Goal: Transaction & Acquisition: Purchase product/service

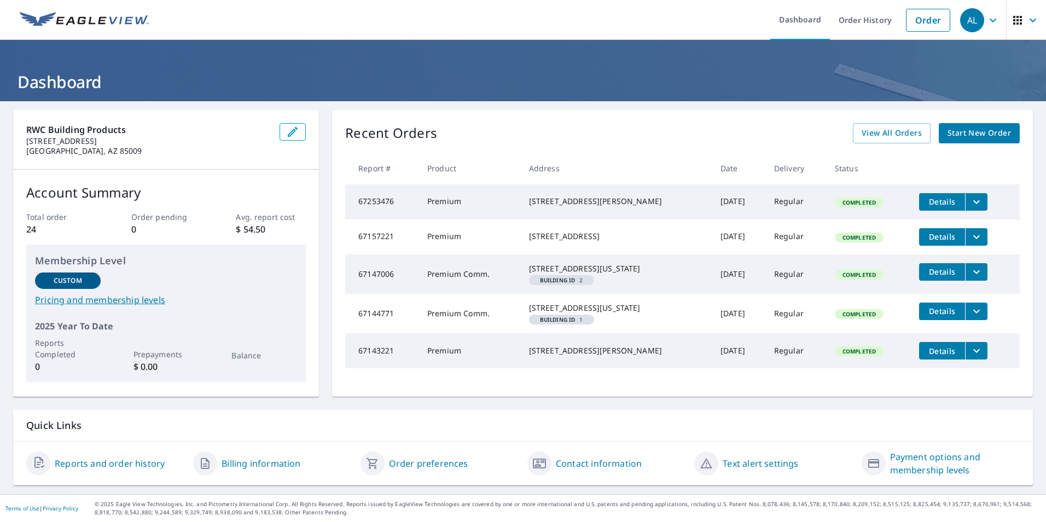
click at [958, 131] on span "Start New Order" at bounding box center [979, 133] width 63 height 14
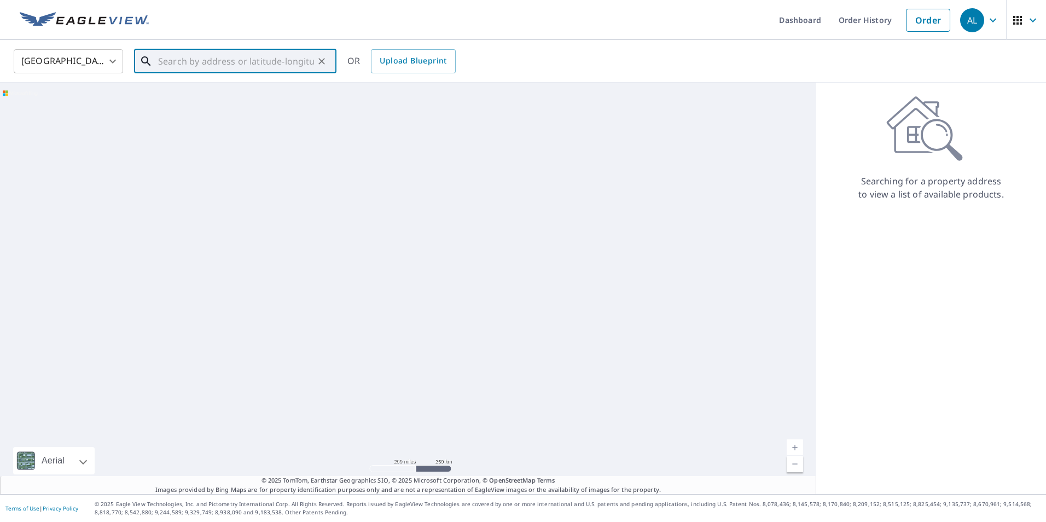
click at [217, 54] on input "text" at bounding box center [236, 61] width 156 height 31
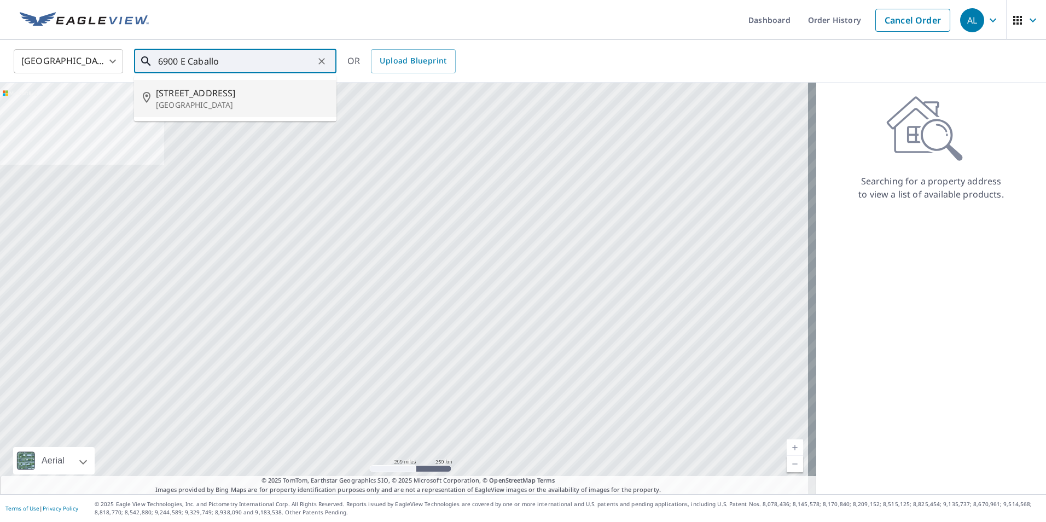
click at [207, 100] on span "[STREET_ADDRESS]" at bounding box center [242, 92] width 172 height 13
type input "[STREET_ADDRESS]"
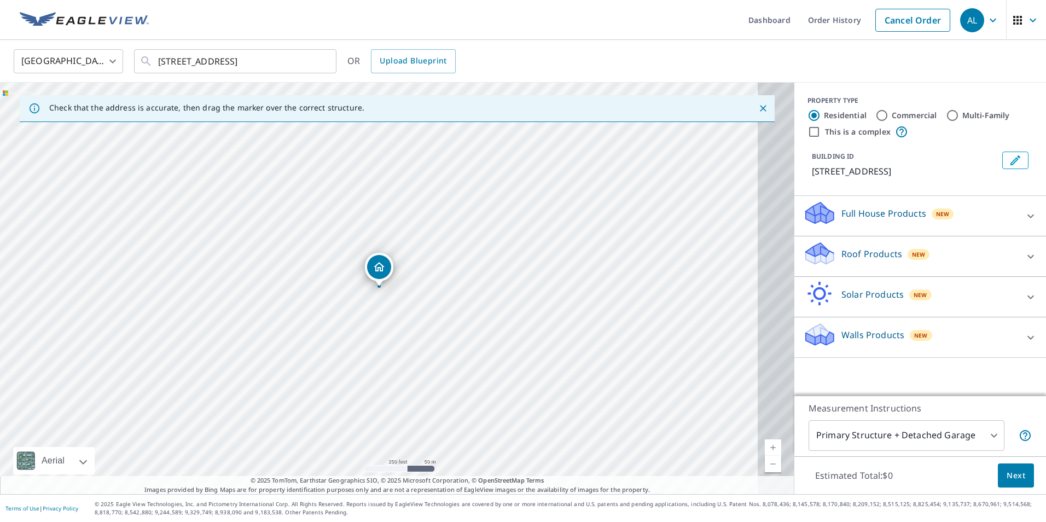
click at [1024, 262] on icon at bounding box center [1030, 256] width 13 height 13
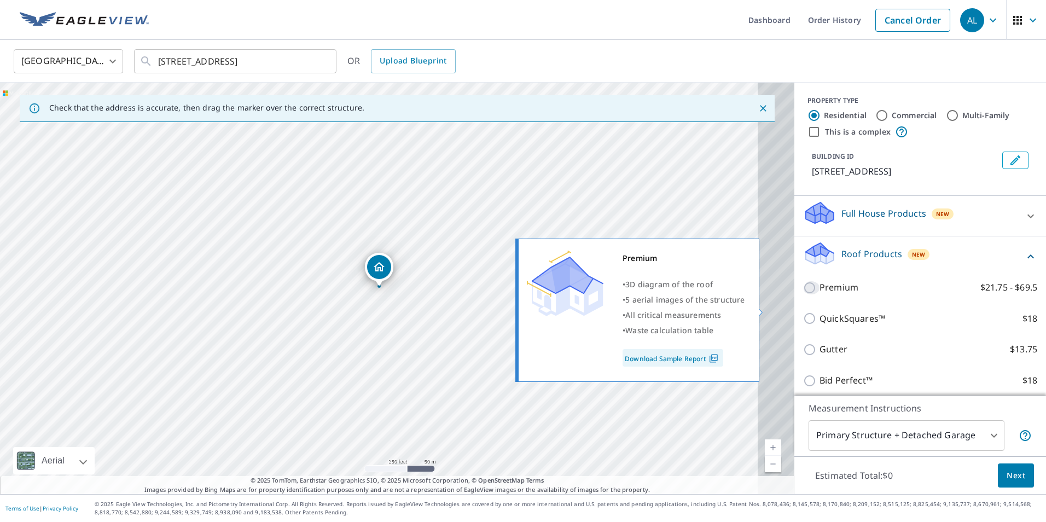
click at [803, 294] on input "Premium $21.75 - $69.5" at bounding box center [811, 287] width 16 height 13
checkbox input "true"
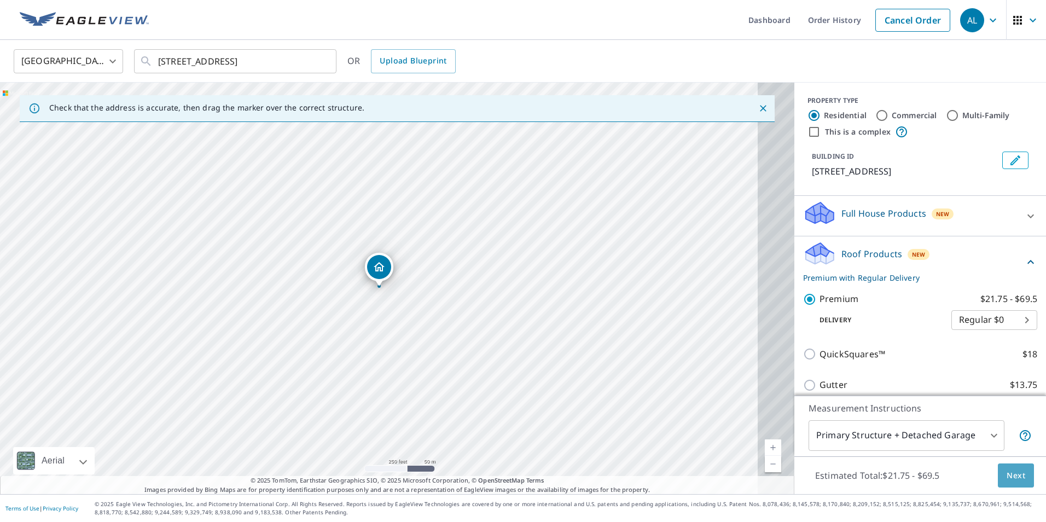
click at [1010, 476] on span "Next" at bounding box center [1016, 476] width 19 height 14
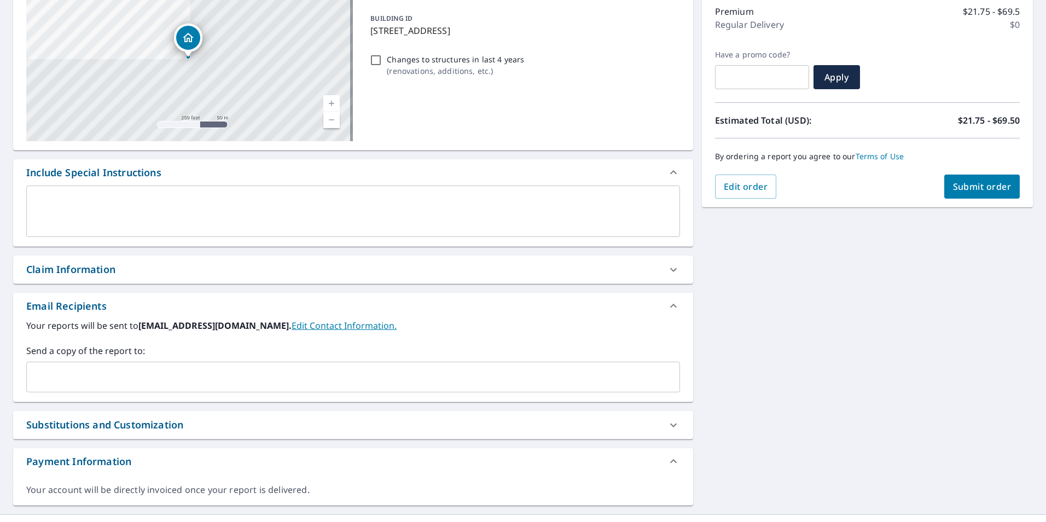
scroll to position [164, 0]
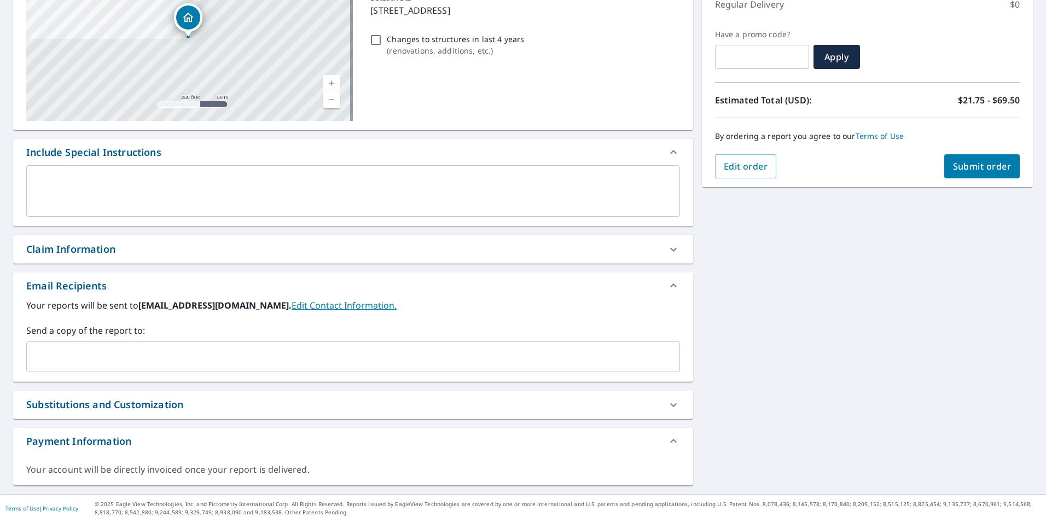
click at [47, 367] on input "text" at bounding box center [345, 356] width 628 height 21
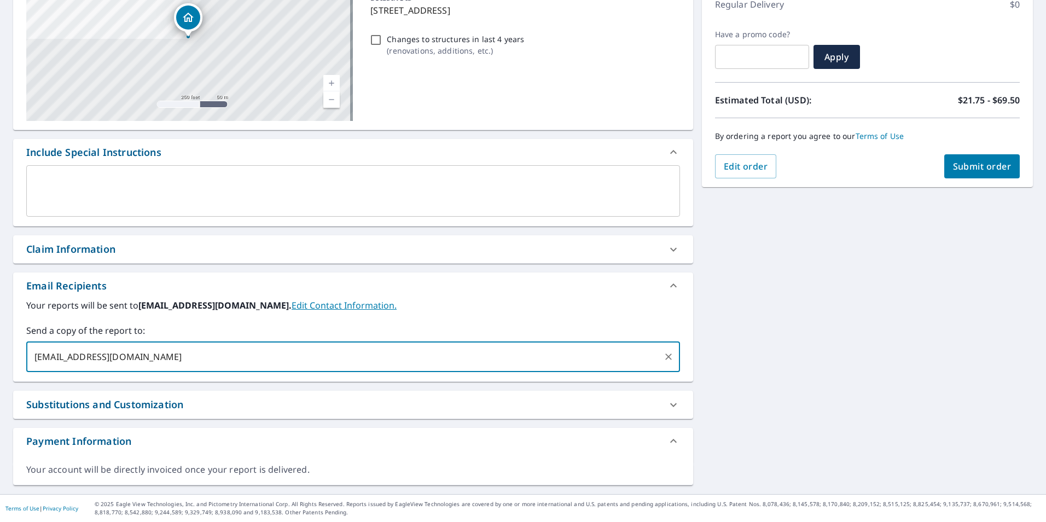
type input "[EMAIL_ADDRESS][DOMAIN_NAME]"
type input "[PERSON_NAME][EMAIL_ADDRESS][DOMAIN_NAME]"
click at [983, 162] on span "Submit order" at bounding box center [982, 166] width 59 height 12
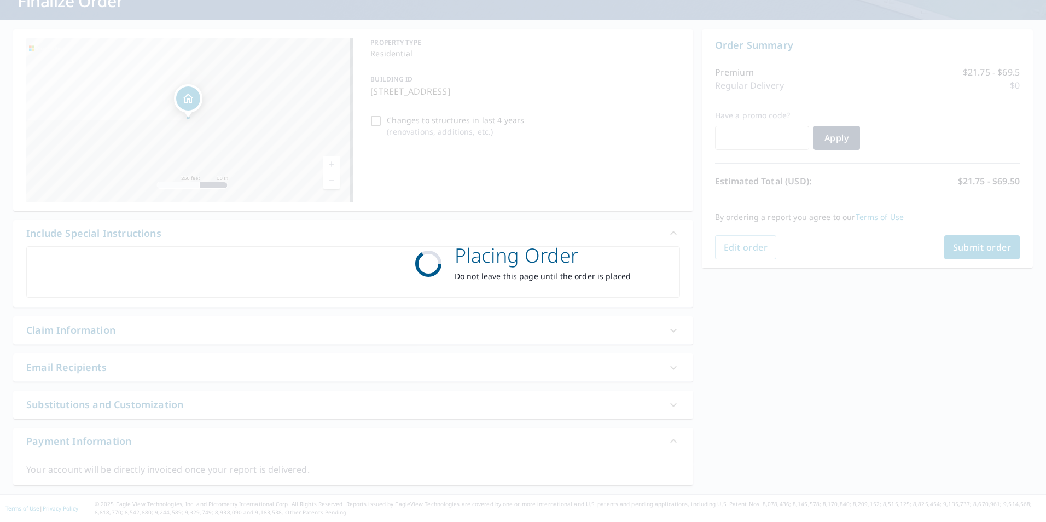
scroll to position [103, 0]
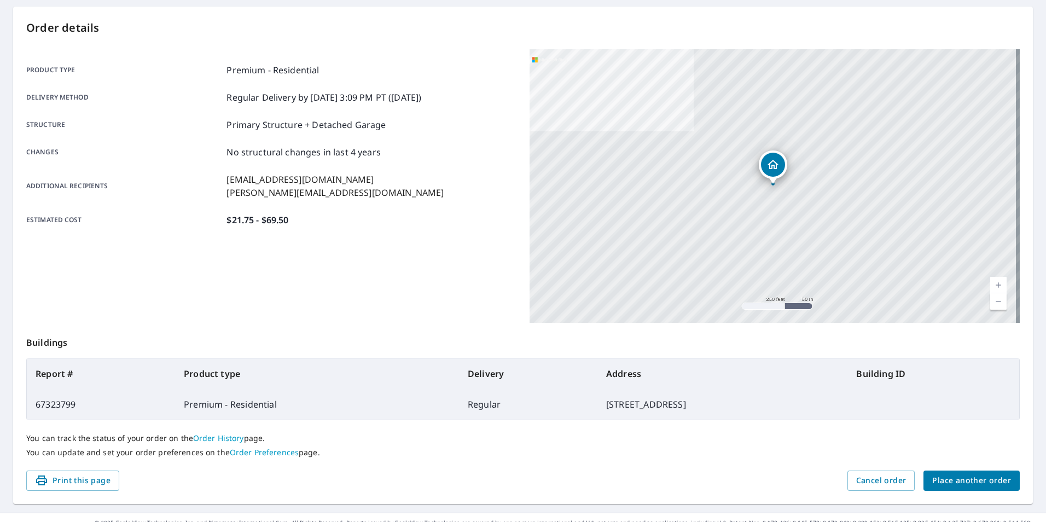
click at [958, 480] on span "Place another order" at bounding box center [971, 481] width 79 height 14
